Goal: Task Accomplishment & Management: Manage account settings

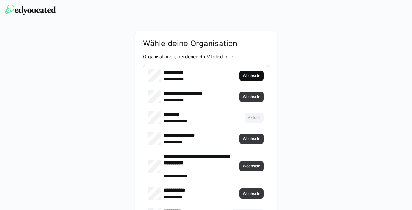
click at [258, 79] on span "Wechseln" at bounding box center [252, 76] width 24 height 10
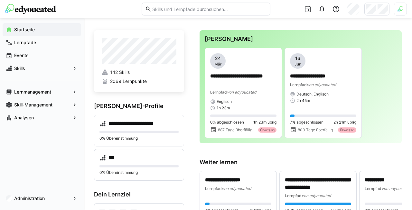
click at [402, 8] on img at bounding box center [401, 9] width 6 height 6
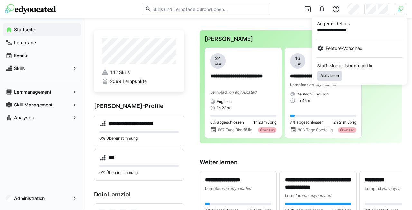
click at [333, 72] on span "Aktivieren" at bounding box center [329, 76] width 25 height 10
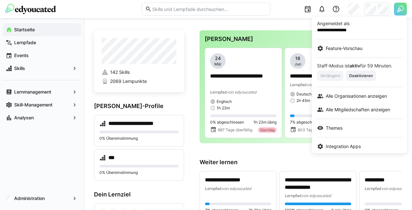
click at [375, 7] on div at bounding box center [206, 105] width 412 height 210
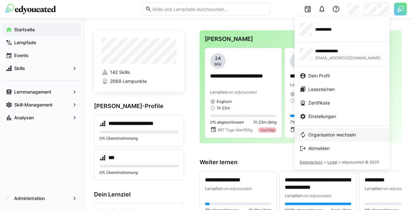
click at [341, 130] on link "Organisation wechseln" at bounding box center [342, 135] width 95 height 14
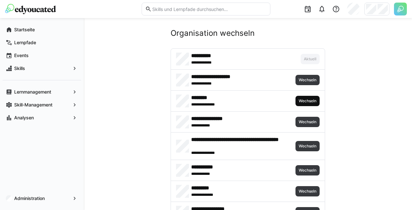
click at [318, 100] on span "Wechseln" at bounding box center [308, 101] width 24 height 10
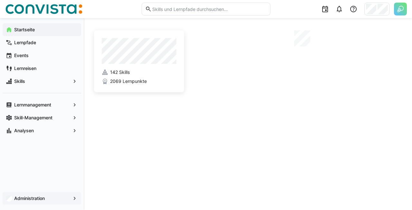
click at [48, 196] on span "Administration" at bounding box center [41, 198] width 57 height 6
